Goal: Task Accomplishment & Management: Complete application form

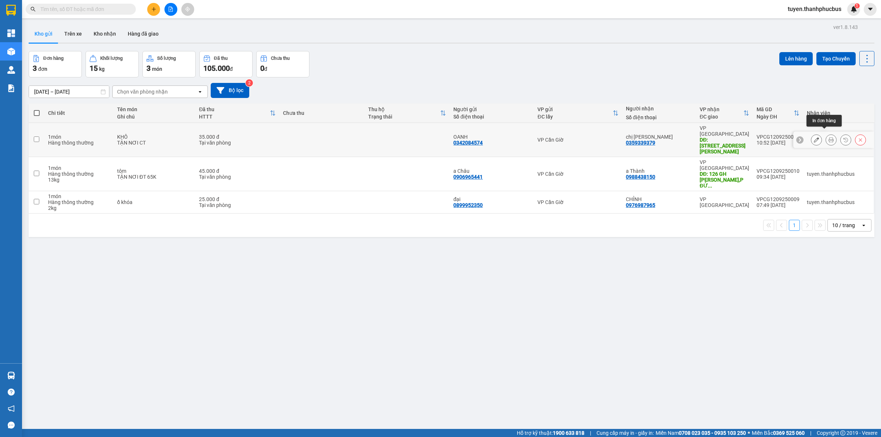
click at [828, 137] on icon at bounding box center [830, 139] width 5 height 5
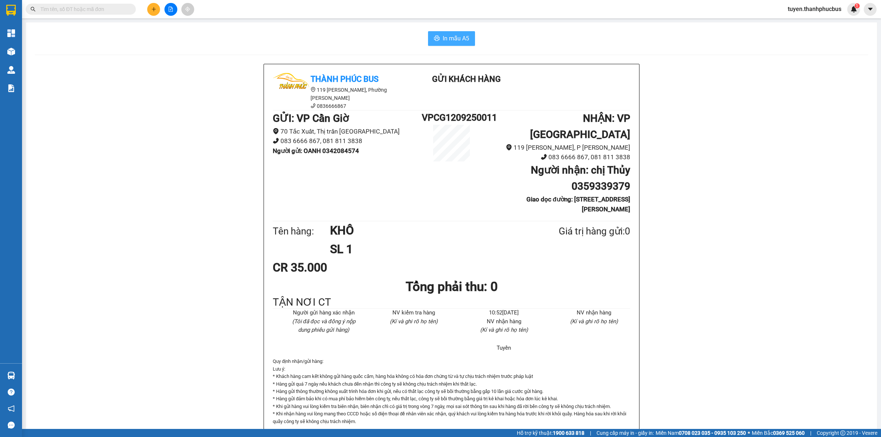
click at [462, 39] on span "In mẫu A5" at bounding box center [456, 38] width 26 height 9
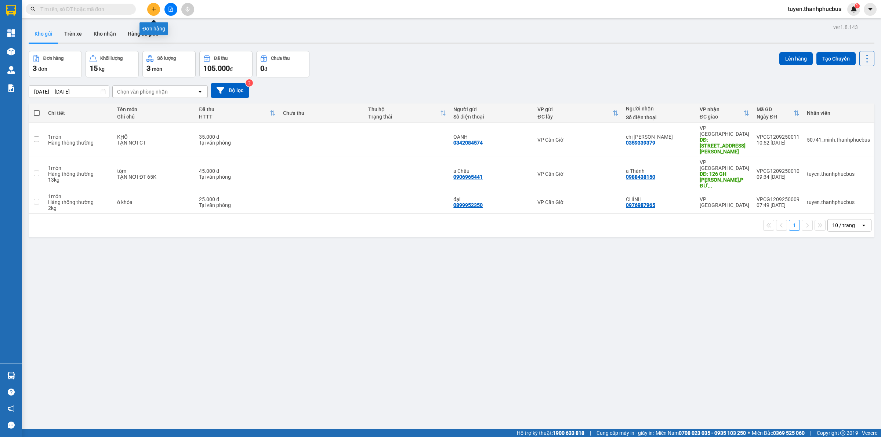
click at [156, 10] on button at bounding box center [153, 9] width 13 height 13
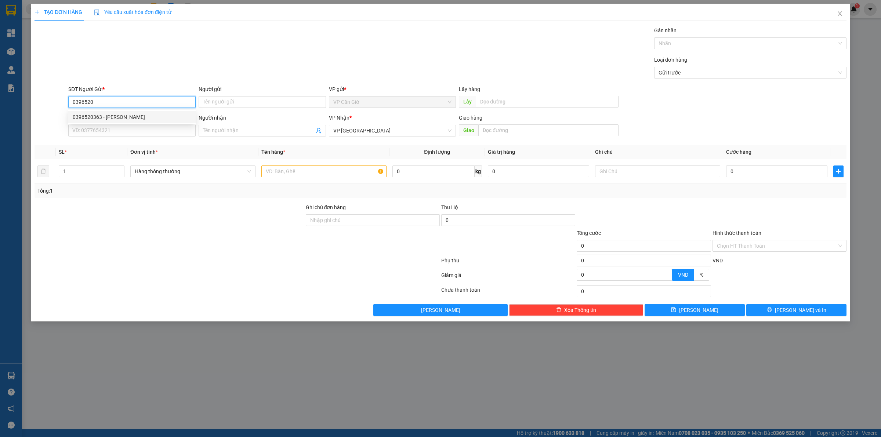
click at [107, 118] on div "0396520363 - HỒ HẰNG" at bounding box center [132, 117] width 119 height 8
type input "0396520363"
type input "HỒ HẰNG"
type input "45.000"
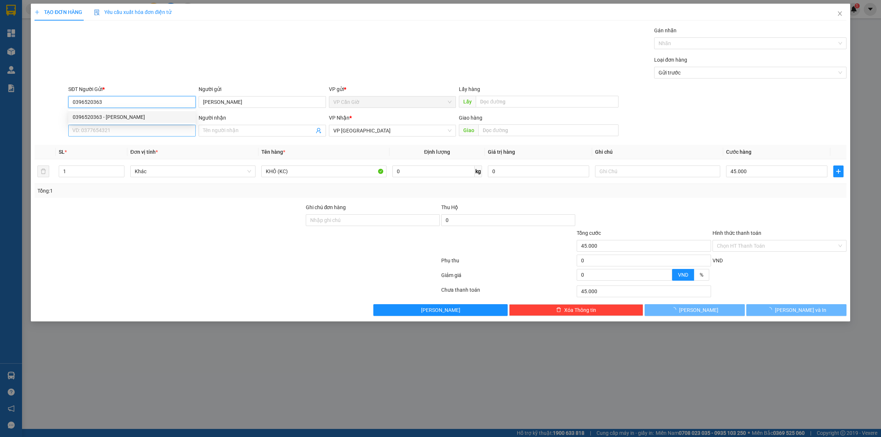
type input "0396520363"
click at [107, 127] on input "SĐT Người Nhận *" at bounding box center [131, 131] width 127 height 12
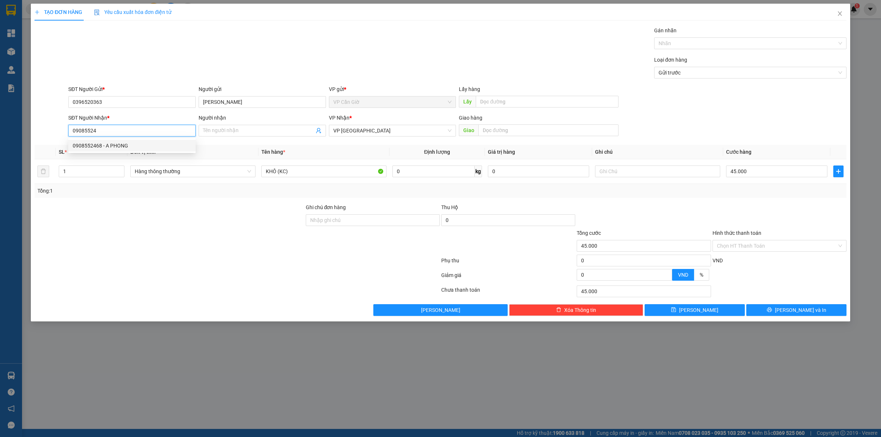
click at [98, 144] on div "0908552468 - A PHONG" at bounding box center [132, 146] width 119 height 8
type input "0908552468"
type input "A PHONG"
type input "0908552468"
click at [452, 174] on input "0" at bounding box center [433, 172] width 82 height 12
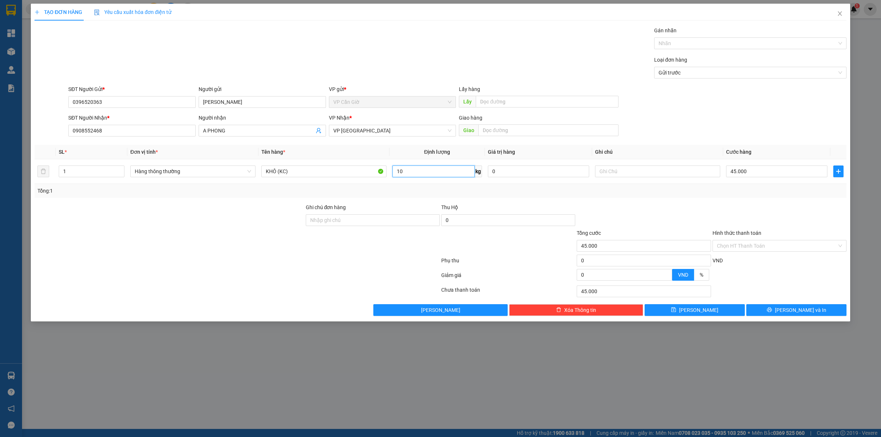
type input "10"
click at [655, 203] on div "Transit Pickup Surcharge Ids Transit Deliver Surcharge Ids Transit Deliver Surc…" at bounding box center [440, 171] width 812 height 290
click at [778, 310] on button "Lưu và In" at bounding box center [796, 310] width 100 height 12
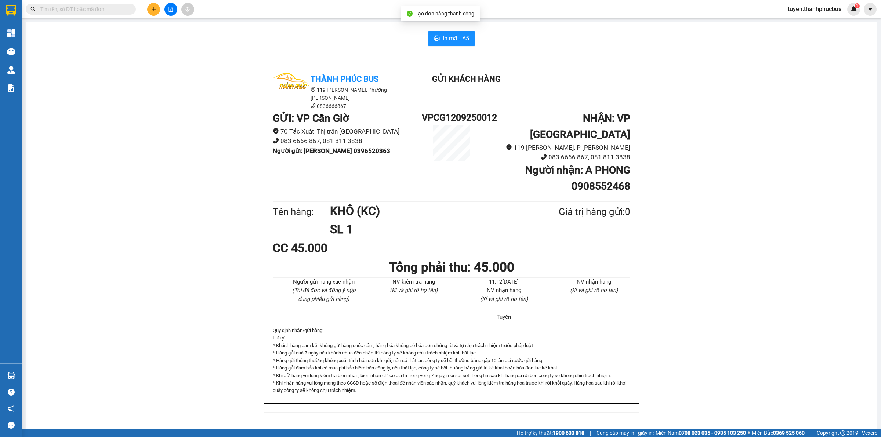
click at [434, 30] on div "In mẫu A5 Thành Phúc Bus 119 Nguyễn Cư Trinh, Phường Nguyễn Cư Trinh 0836666867…" at bounding box center [451, 226] width 851 height 408
click at [466, 30] on div "In mẫu A5 Thành Phúc Bus 119 Nguyễn Cư Trinh, Phường Nguyễn Cư Trinh 0836666867…" at bounding box center [451, 226] width 851 height 408
click at [464, 36] on span "In mẫu A5" at bounding box center [456, 38] width 26 height 9
